Goal: Subscribe to service/newsletter

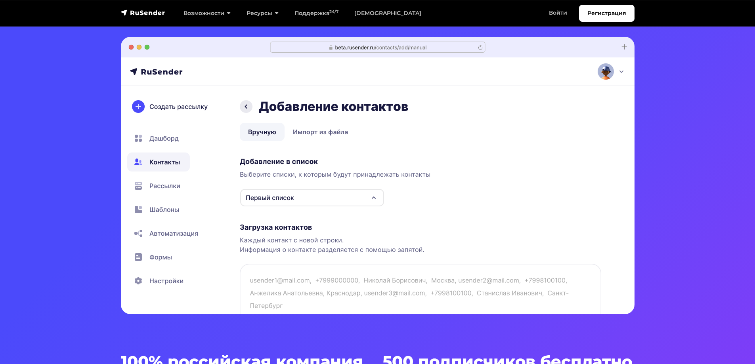
scroll to position [238, 0]
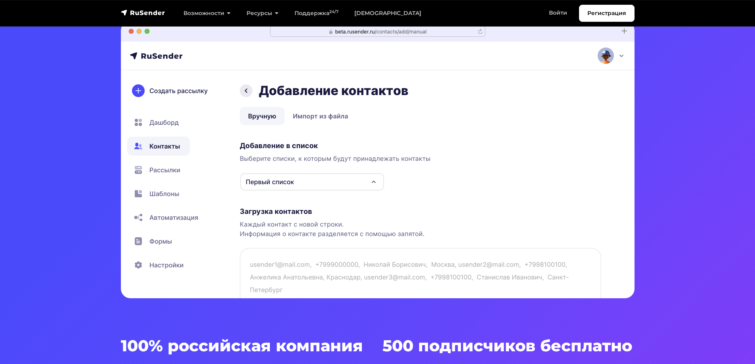
click at [373, 174] on img at bounding box center [378, 160] width 514 height 278
click at [373, 180] on img at bounding box center [378, 160] width 514 height 278
click at [372, 185] on img at bounding box center [378, 160] width 514 height 278
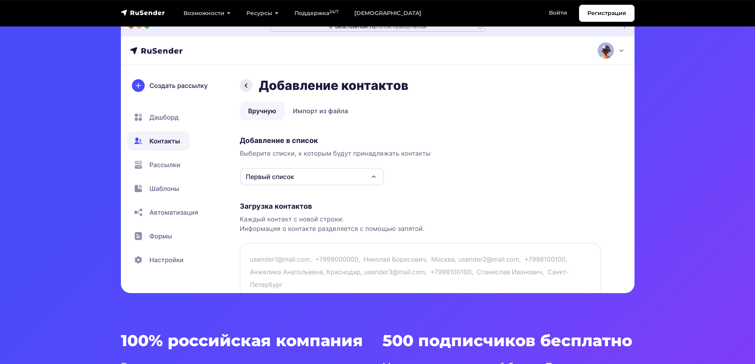
scroll to position [278, 0]
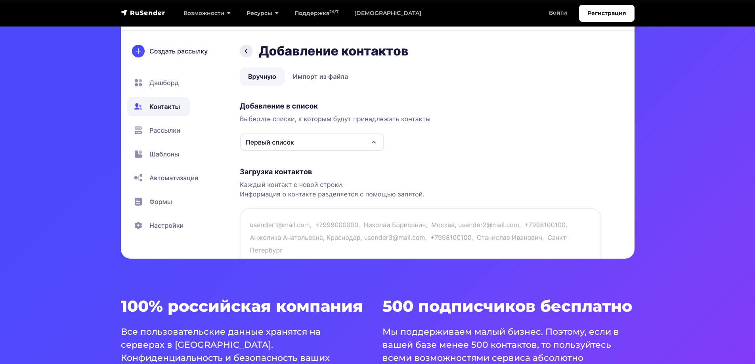
click at [320, 221] on img at bounding box center [378, 120] width 514 height 278
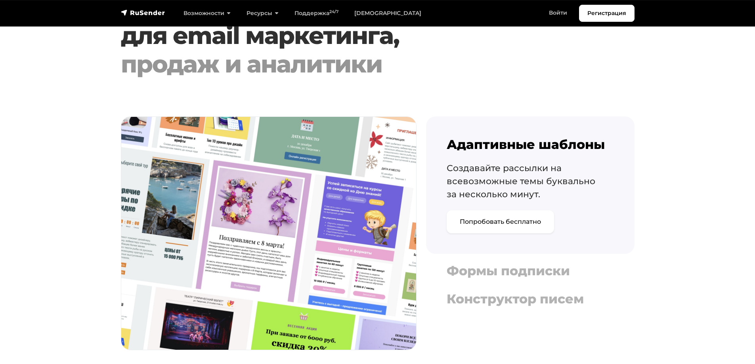
scroll to position [833, 0]
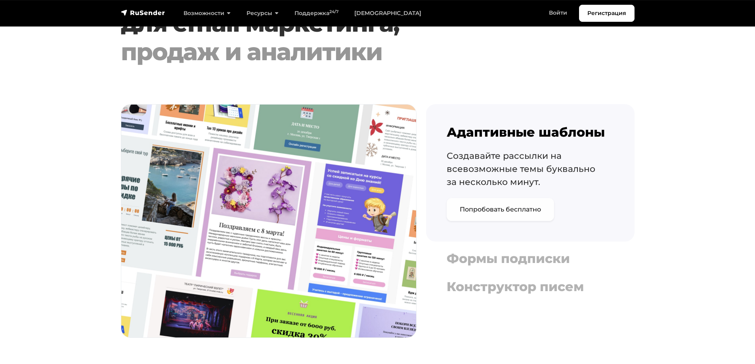
click at [454, 212] on link "Попробовать бесплатно" at bounding box center [500, 209] width 107 height 23
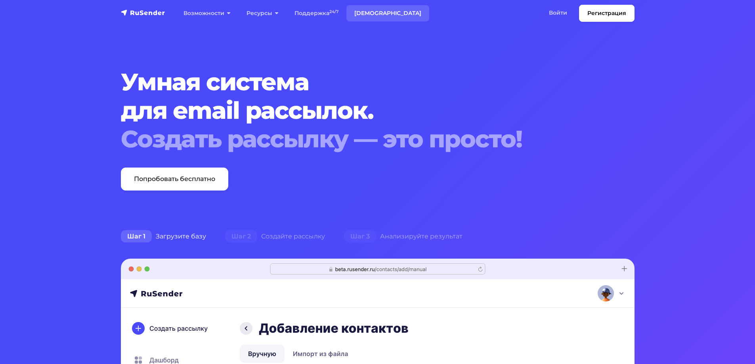
click at [377, 16] on link "[DEMOGRAPHIC_DATA]" at bounding box center [388, 13] width 83 height 16
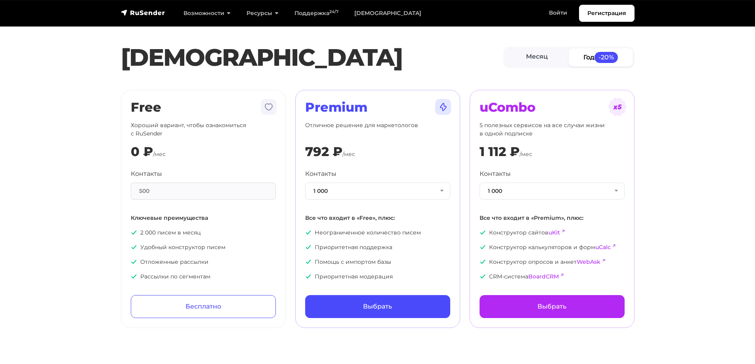
scroll to position [40, 0]
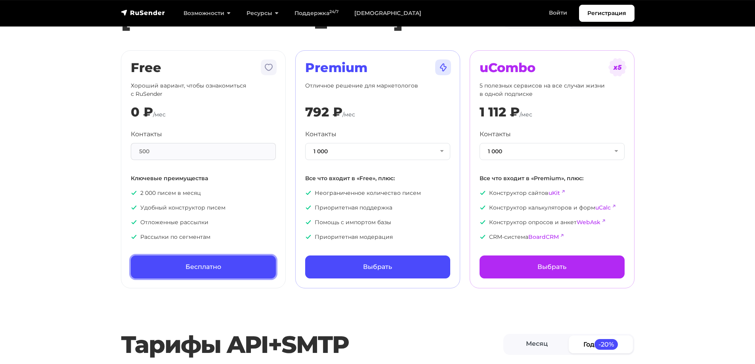
click at [186, 262] on link "Бесплатно" at bounding box center [203, 267] width 145 height 23
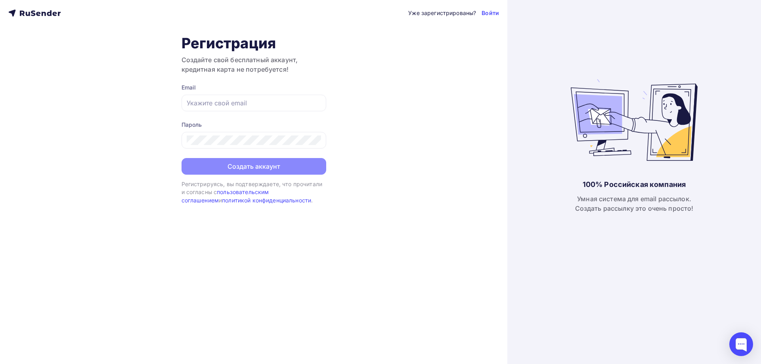
click at [410, 126] on div "Уже зарегистрированы? Войти Регистрация Создайте свой бесплатный аккаунт, креди…" at bounding box center [254, 182] width 508 height 364
